Goal: Information Seeking & Learning: Find contact information

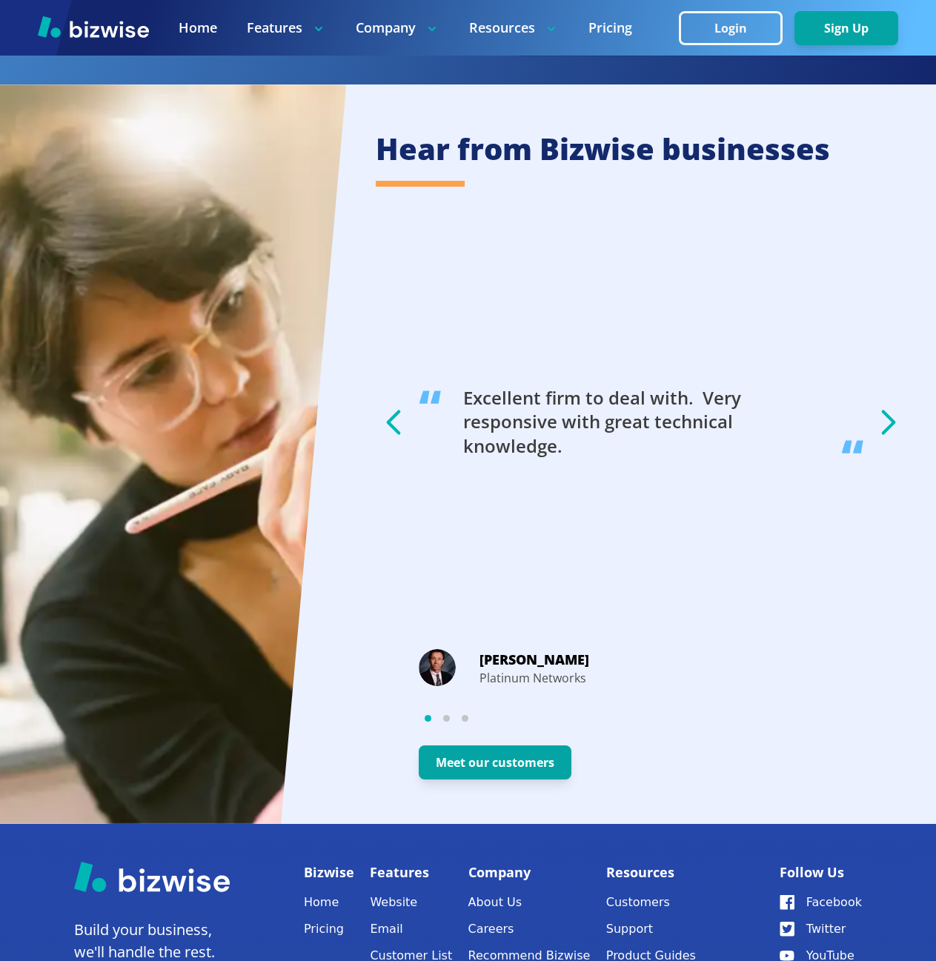
scroll to position [2640, 0]
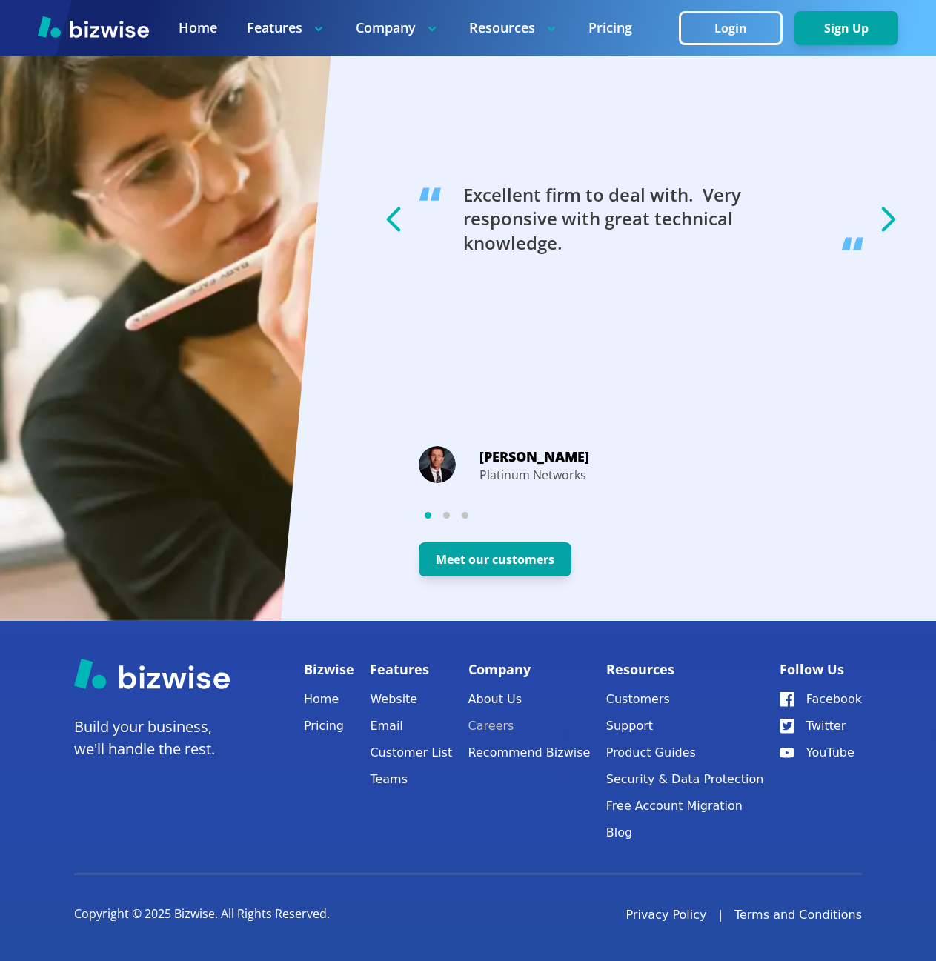
click at [525, 726] on link "Careers" at bounding box center [529, 726] width 122 height 21
click at [516, 703] on link "About Us" at bounding box center [529, 699] width 122 height 21
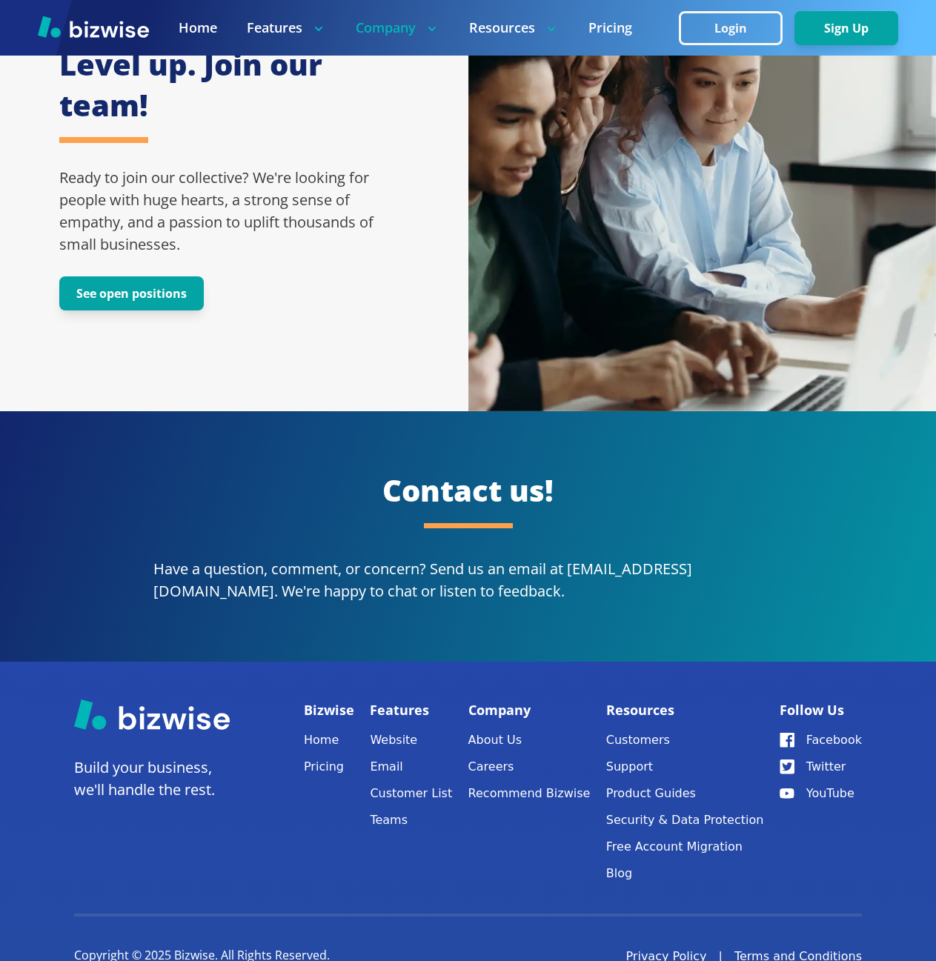
scroll to position [2719, 0]
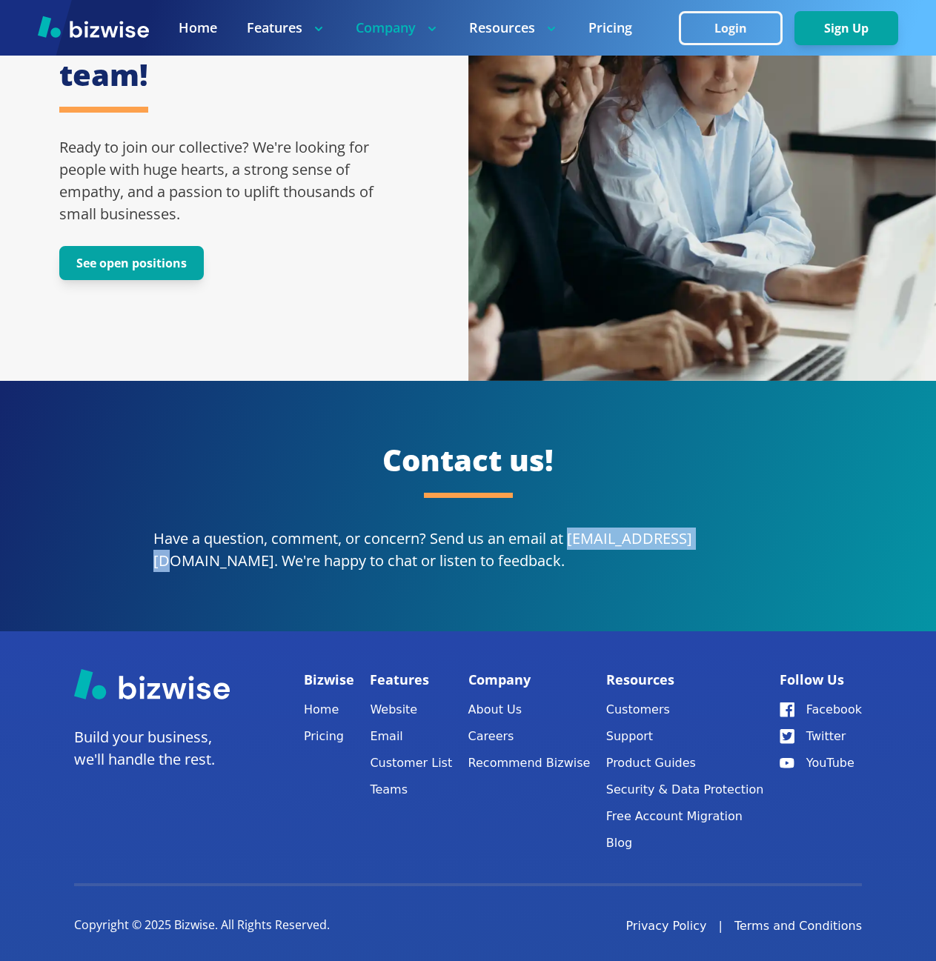
drag, startPoint x: 568, startPoint y: 522, endPoint x: 699, endPoint y: 528, distance: 130.5
click at [699, 528] on p "Have a question, comment, or concern? Send us an email at [EMAIL_ADDRESS][DOMAI…" at bounding box center [468, 550] width 630 height 44
copy p "[EMAIL_ADDRESS][DOMAIN_NAME]"
click at [696, 510] on div "Contact us! Have a question, comment, or concern? Send us an email at [EMAIL_AD…" at bounding box center [468, 506] width 936 height 250
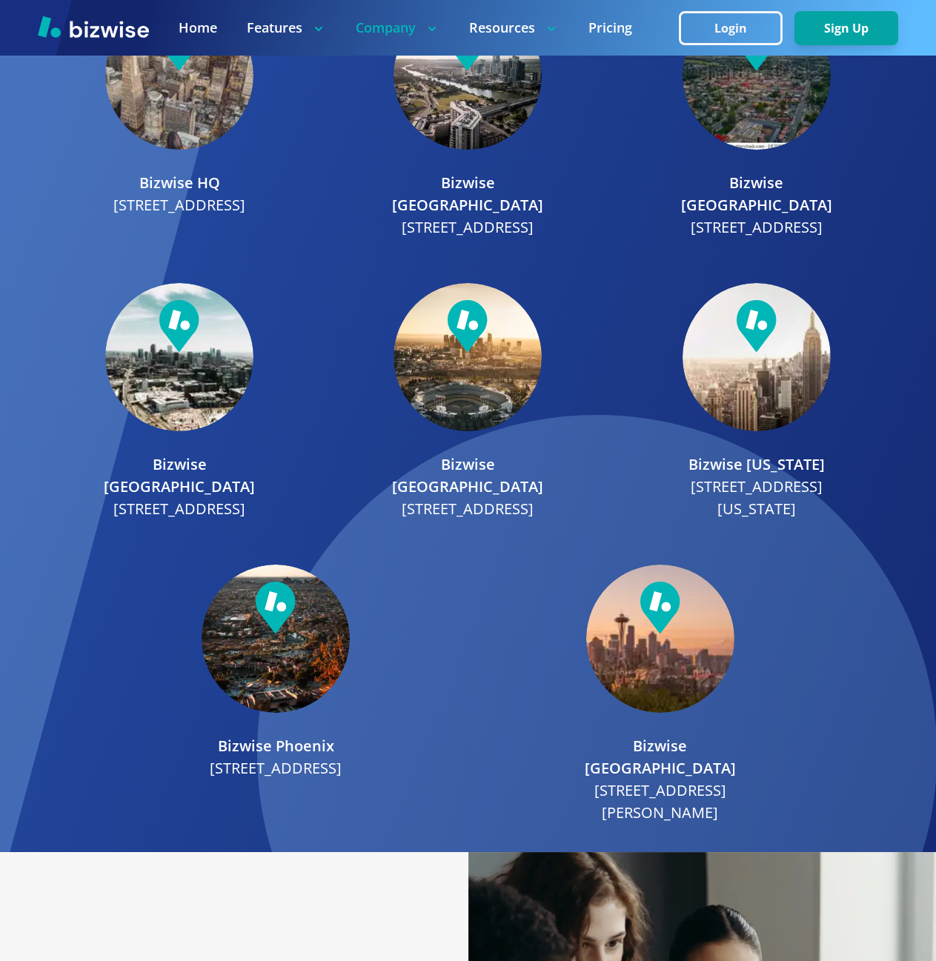
scroll to position [1756, 0]
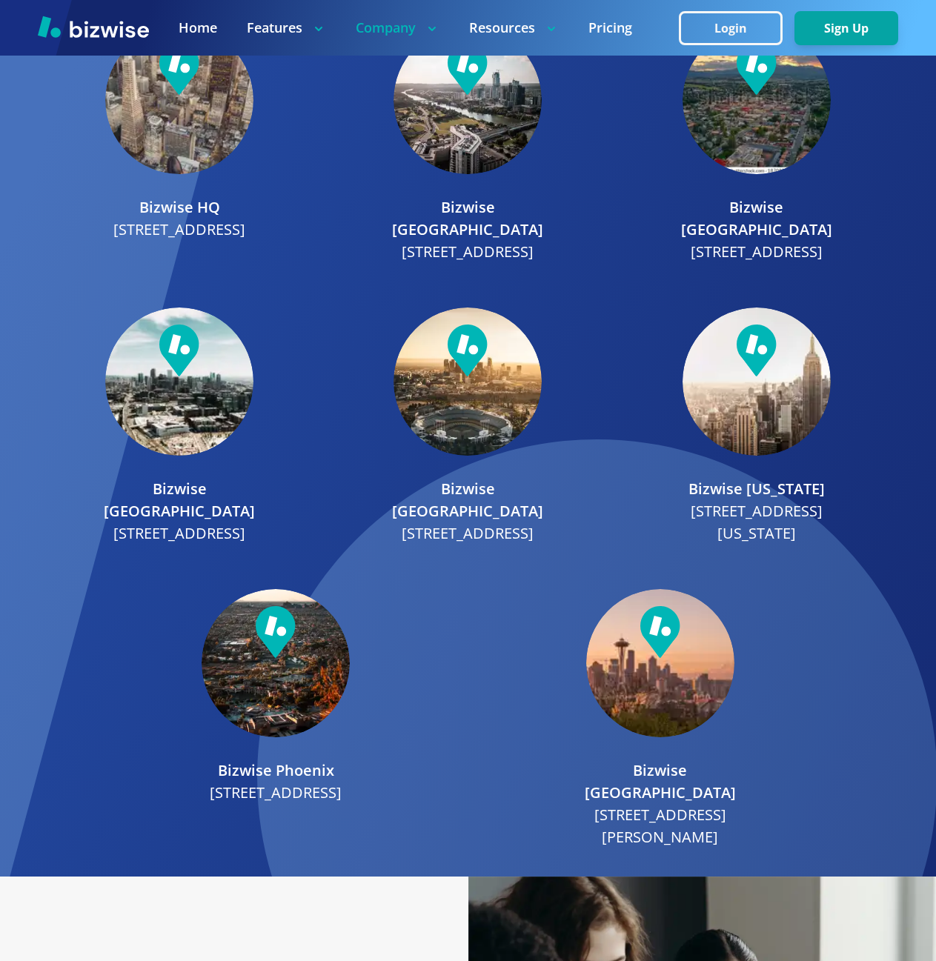
click at [102, 16] on img at bounding box center [93, 27] width 111 height 22
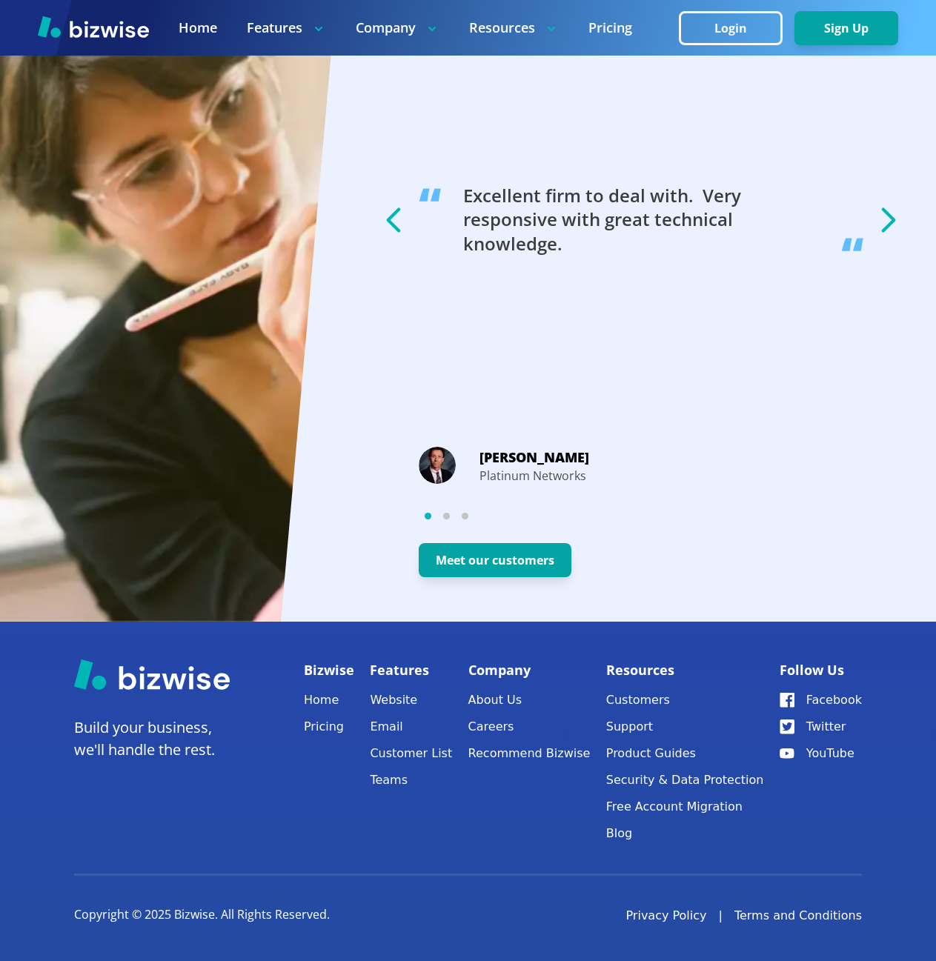
scroll to position [2640, 0]
click at [330, 725] on link "Pricing" at bounding box center [329, 726] width 50 height 21
